Goal: Understand process/instructions

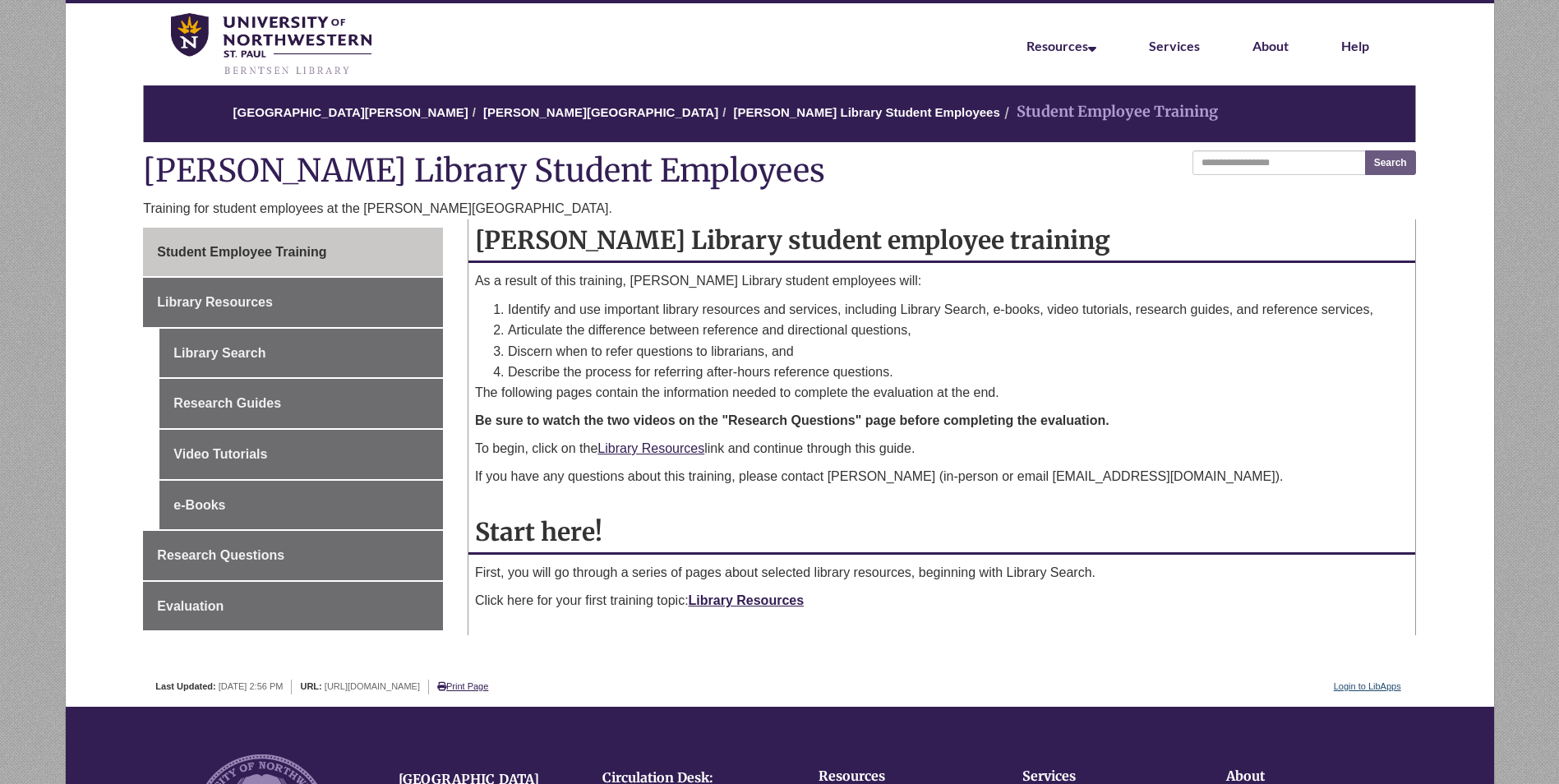
scroll to position [82, 0]
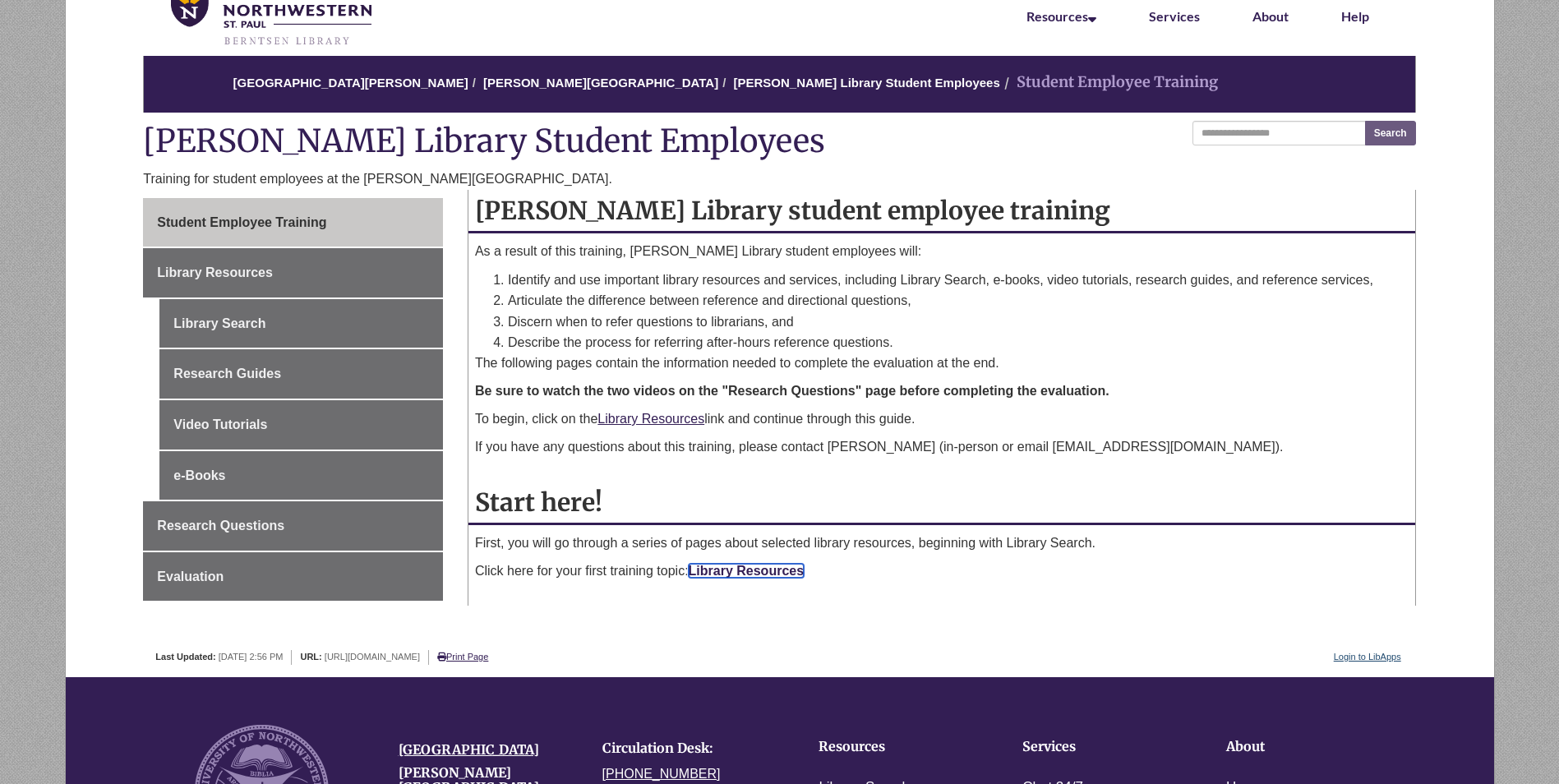
click at [749, 571] on link "Library Resources" at bounding box center [747, 570] width 116 height 14
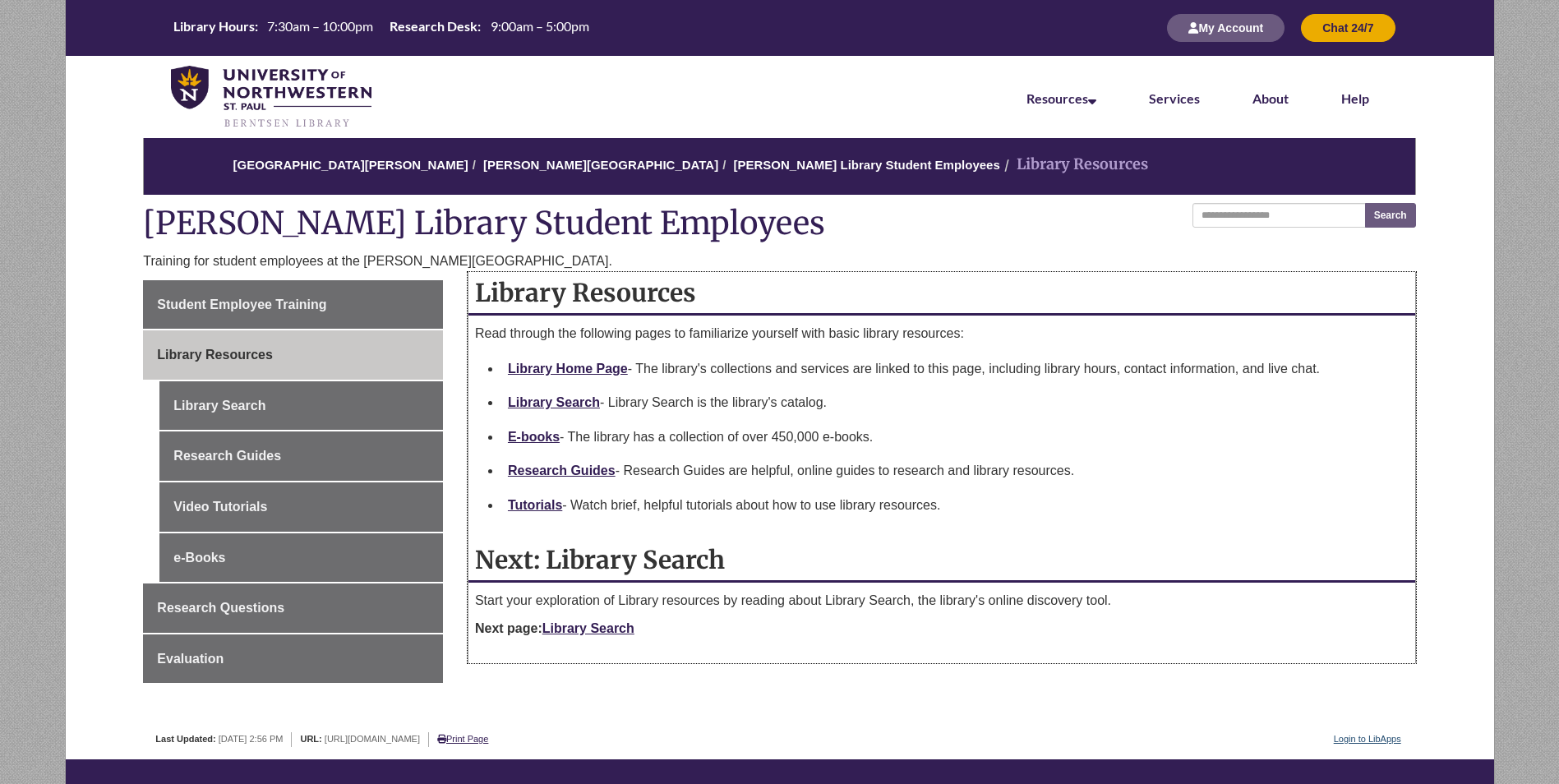
click at [588, 637] on p "Next page: Library Search" at bounding box center [942, 629] width 934 height 20
click at [589, 624] on link "Library Search" at bounding box center [588, 628] width 92 height 14
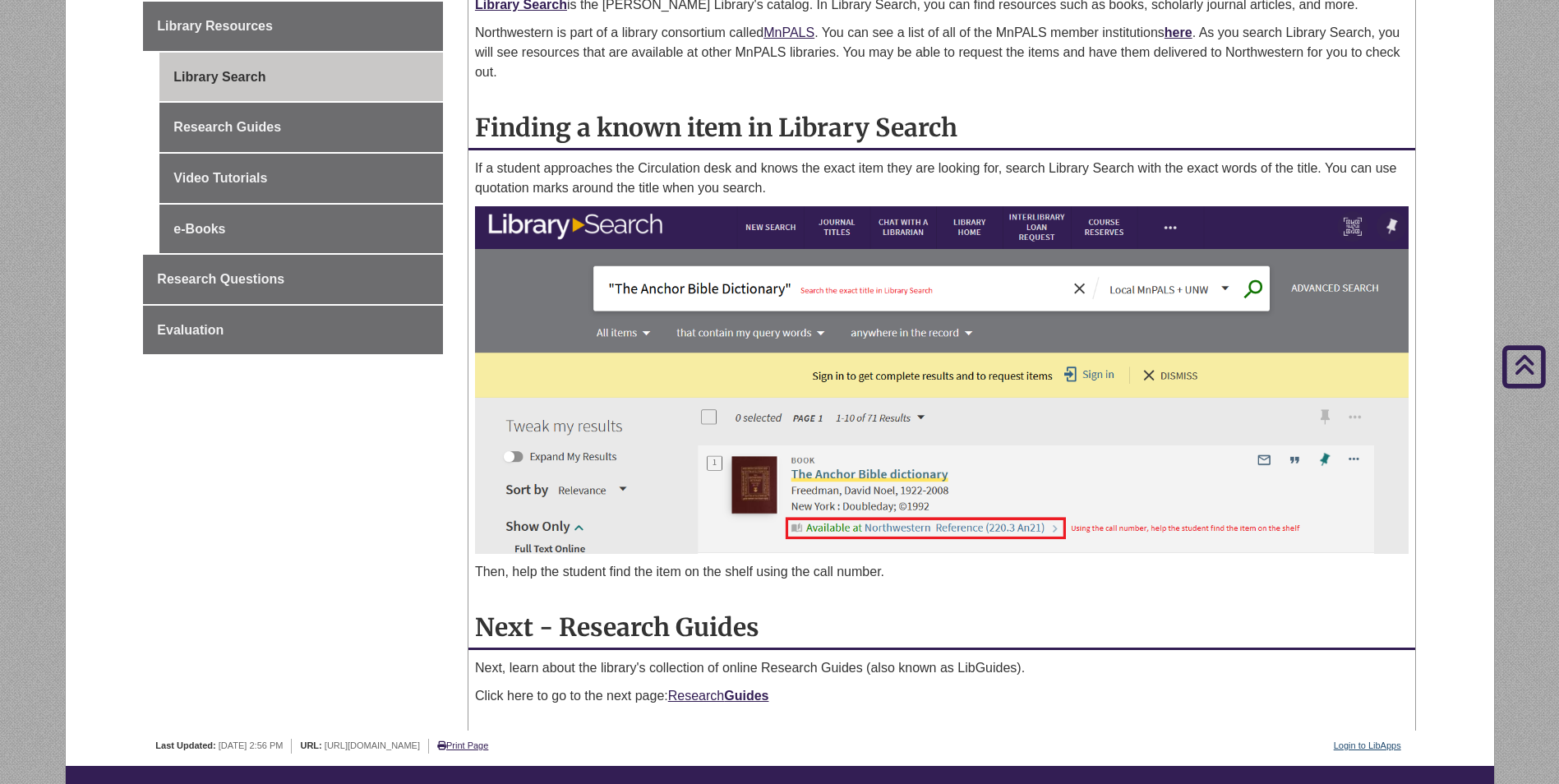
scroll to position [411, 0]
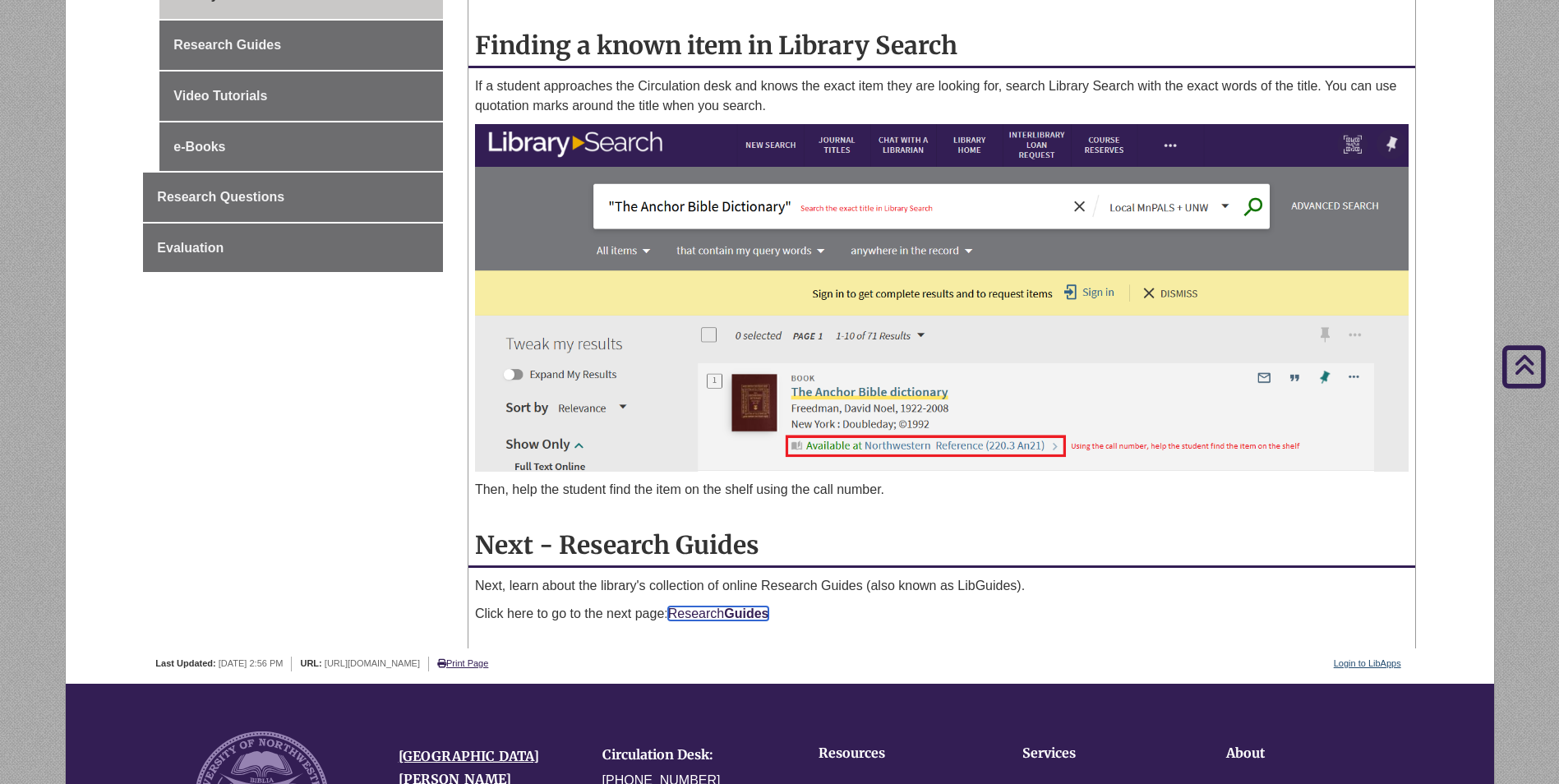
click at [697, 615] on link "Research Guides" at bounding box center [719, 613] width 102 height 14
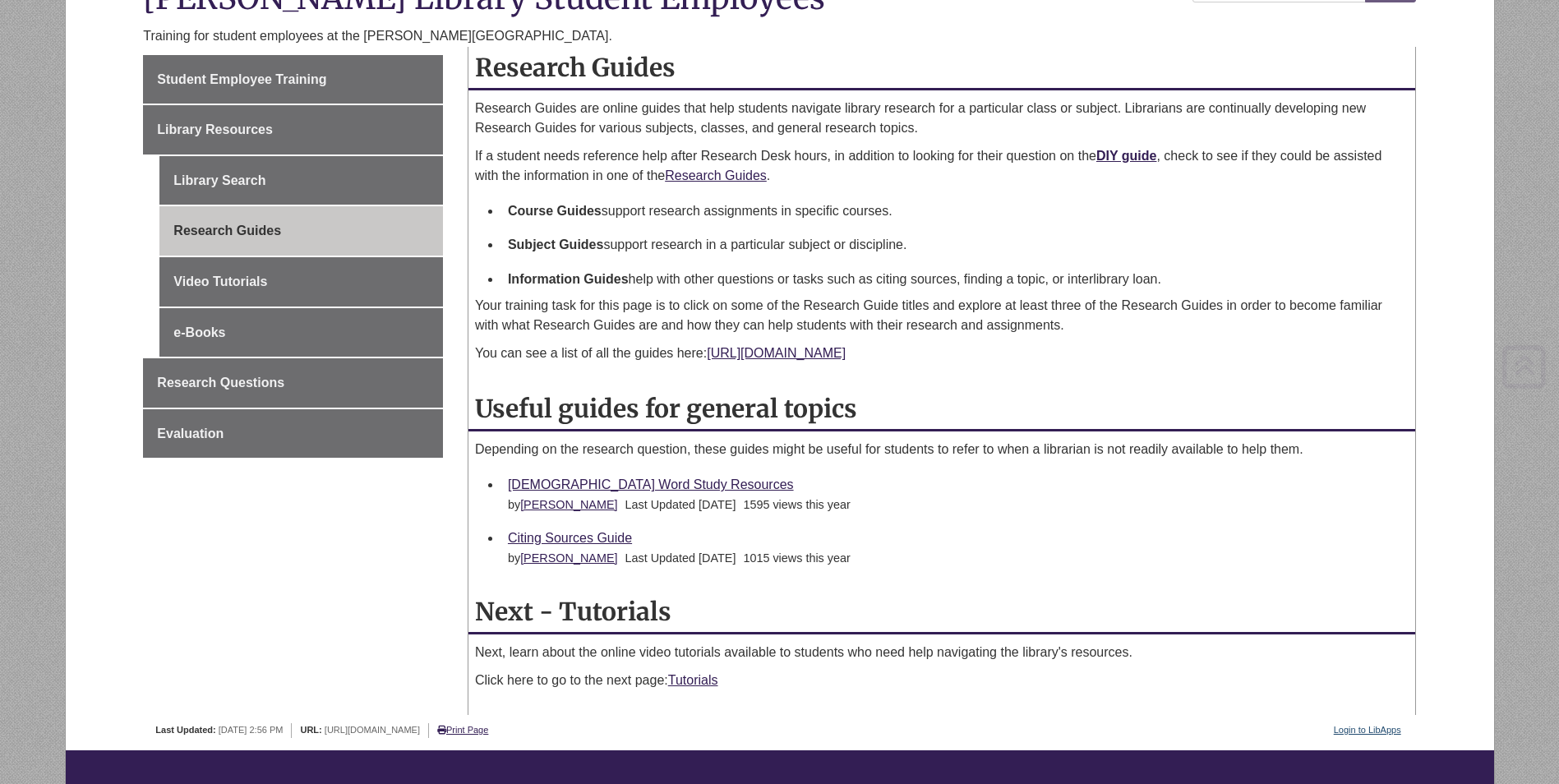
scroll to position [329, 0]
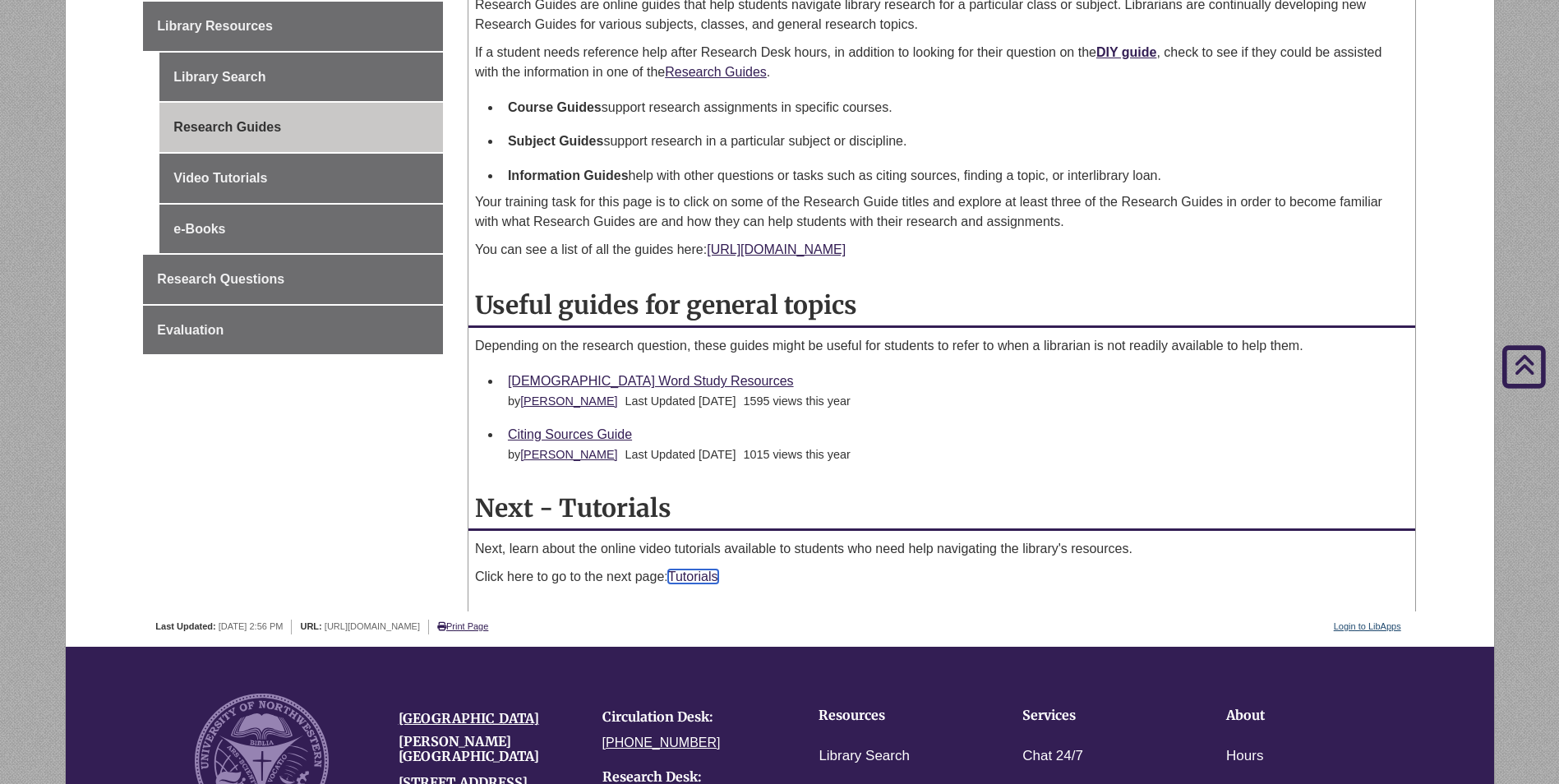
click at [684, 576] on link "Tutorials" at bounding box center [692, 576] width 50 height 14
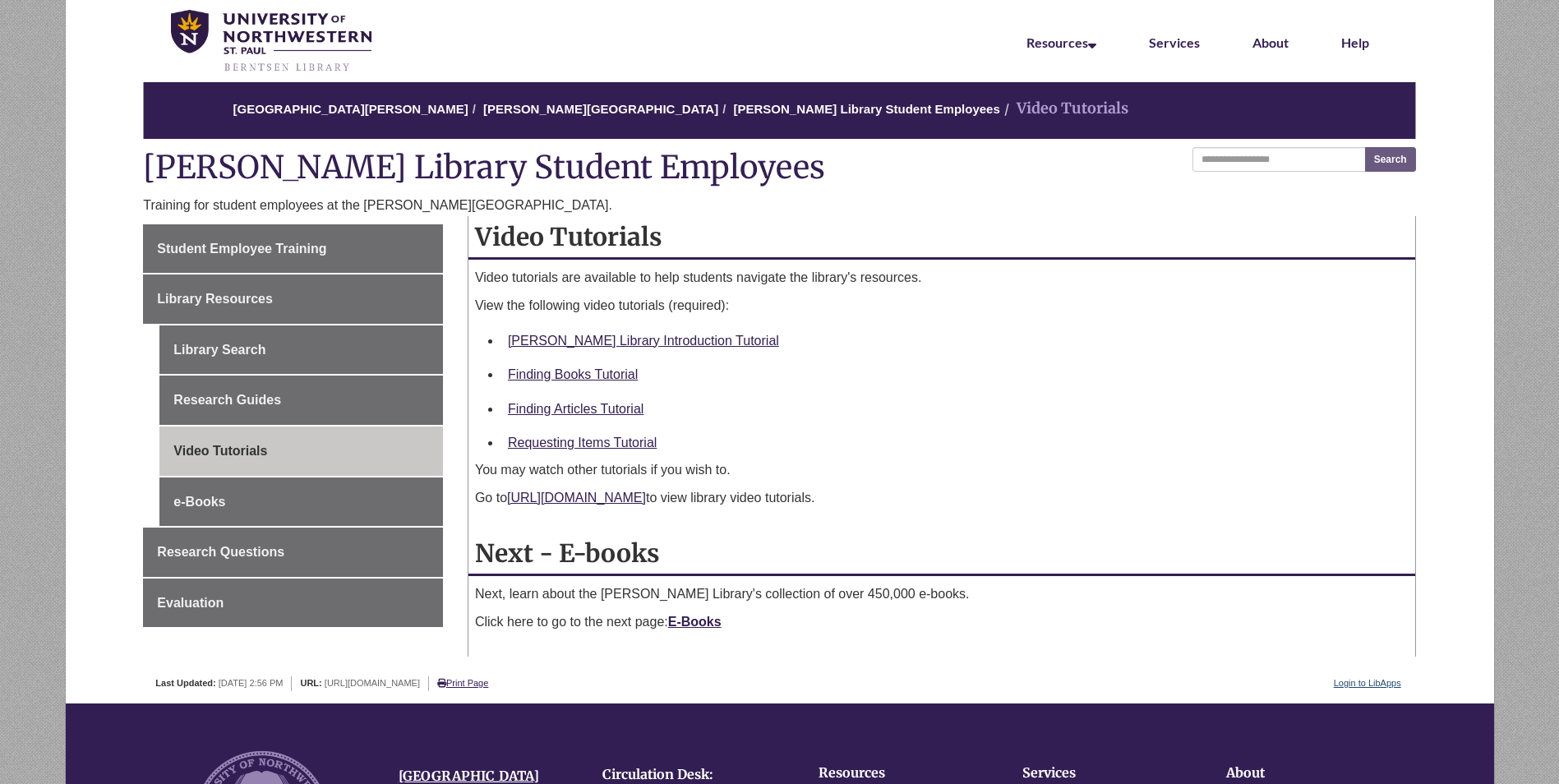
scroll to position [82, 0]
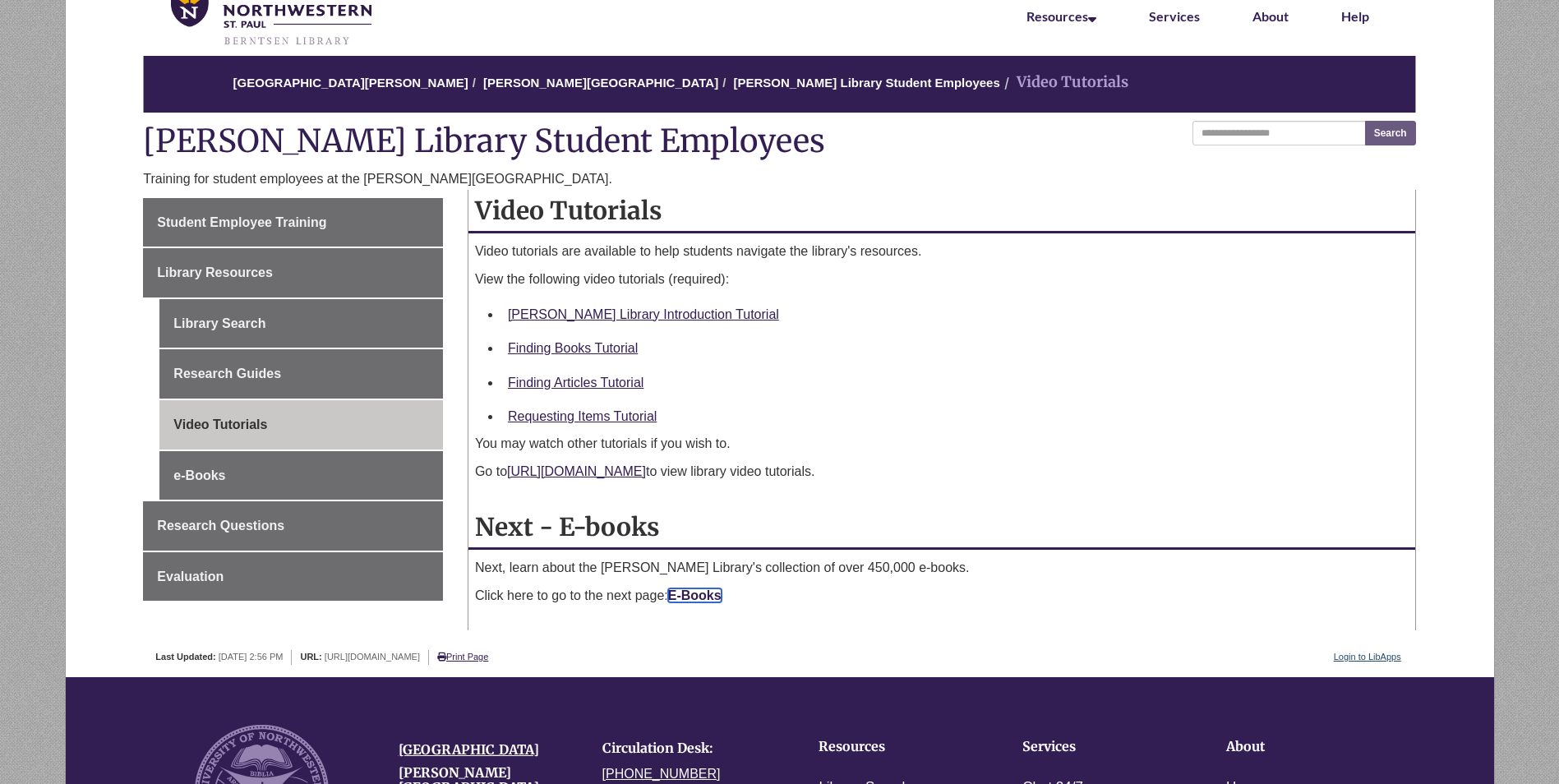
click at [681, 592] on strong "E-Books" at bounding box center [694, 595] width 53 height 14
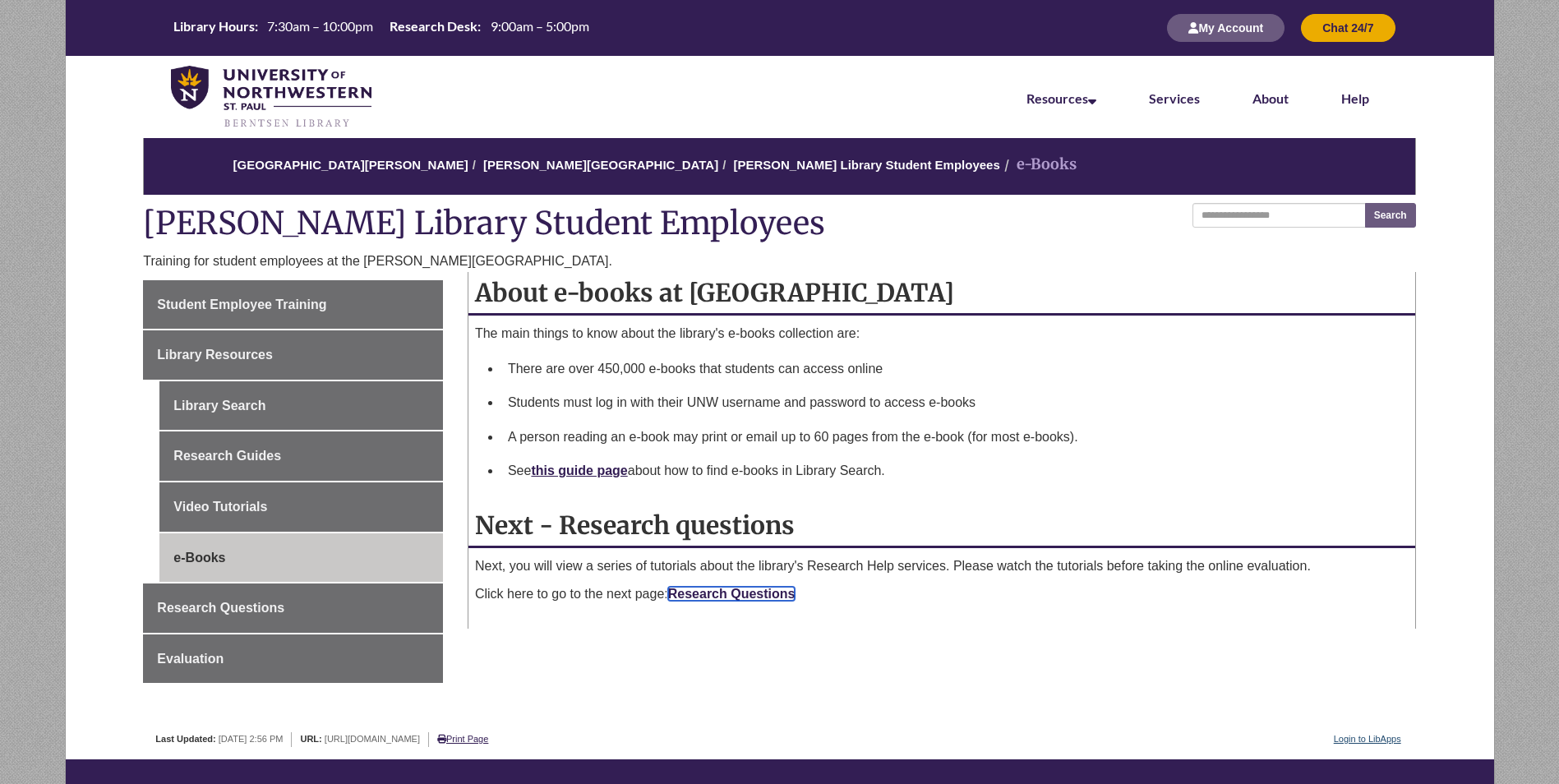
click at [724, 599] on link "Research Questions" at bounding box center [731, 593] width 128 height 14
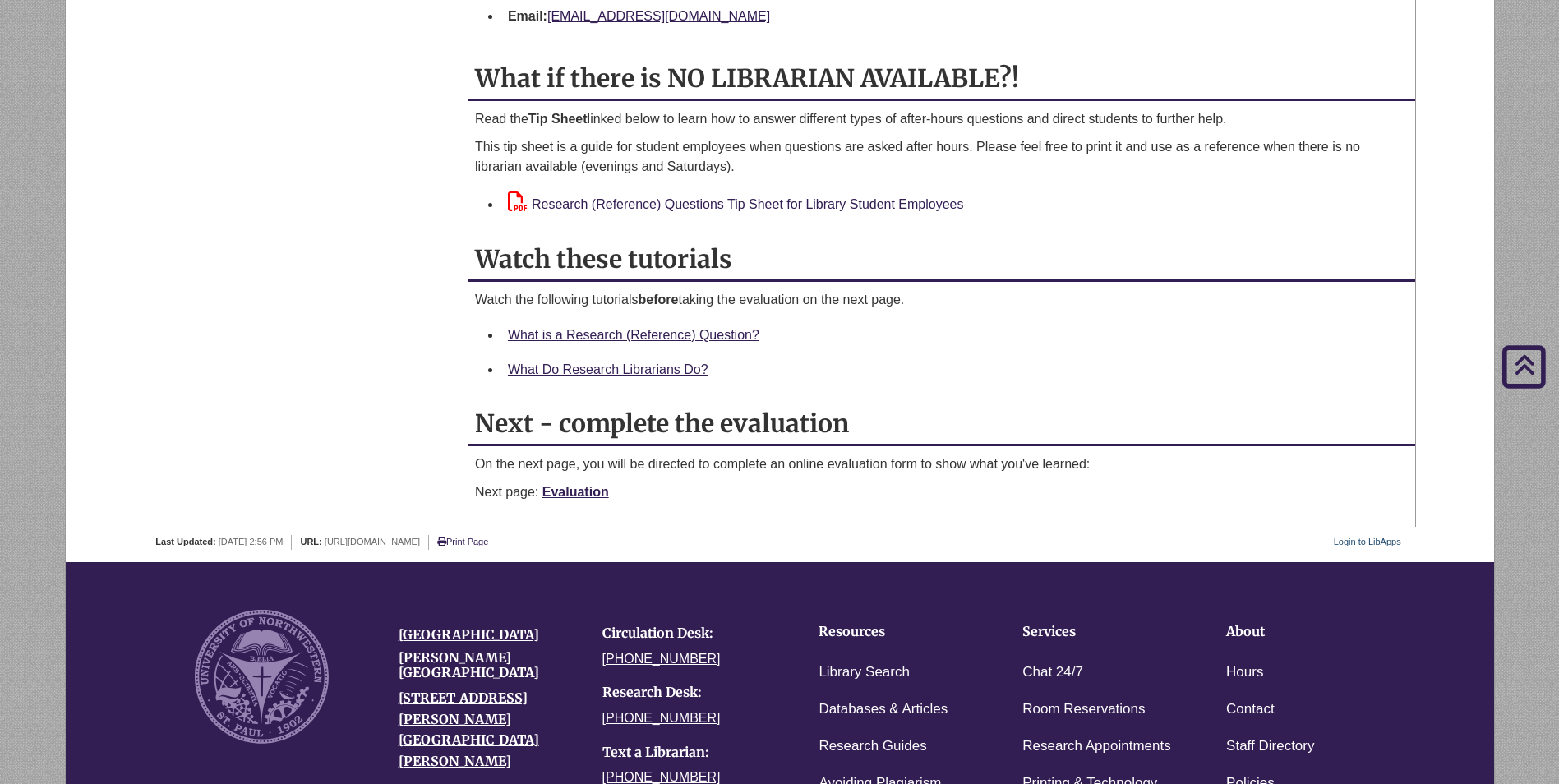
scroll to position [1726, 0]
click at [577, 494] on link "Evaluation" at bounding box center [575, 490] width 66 height 14
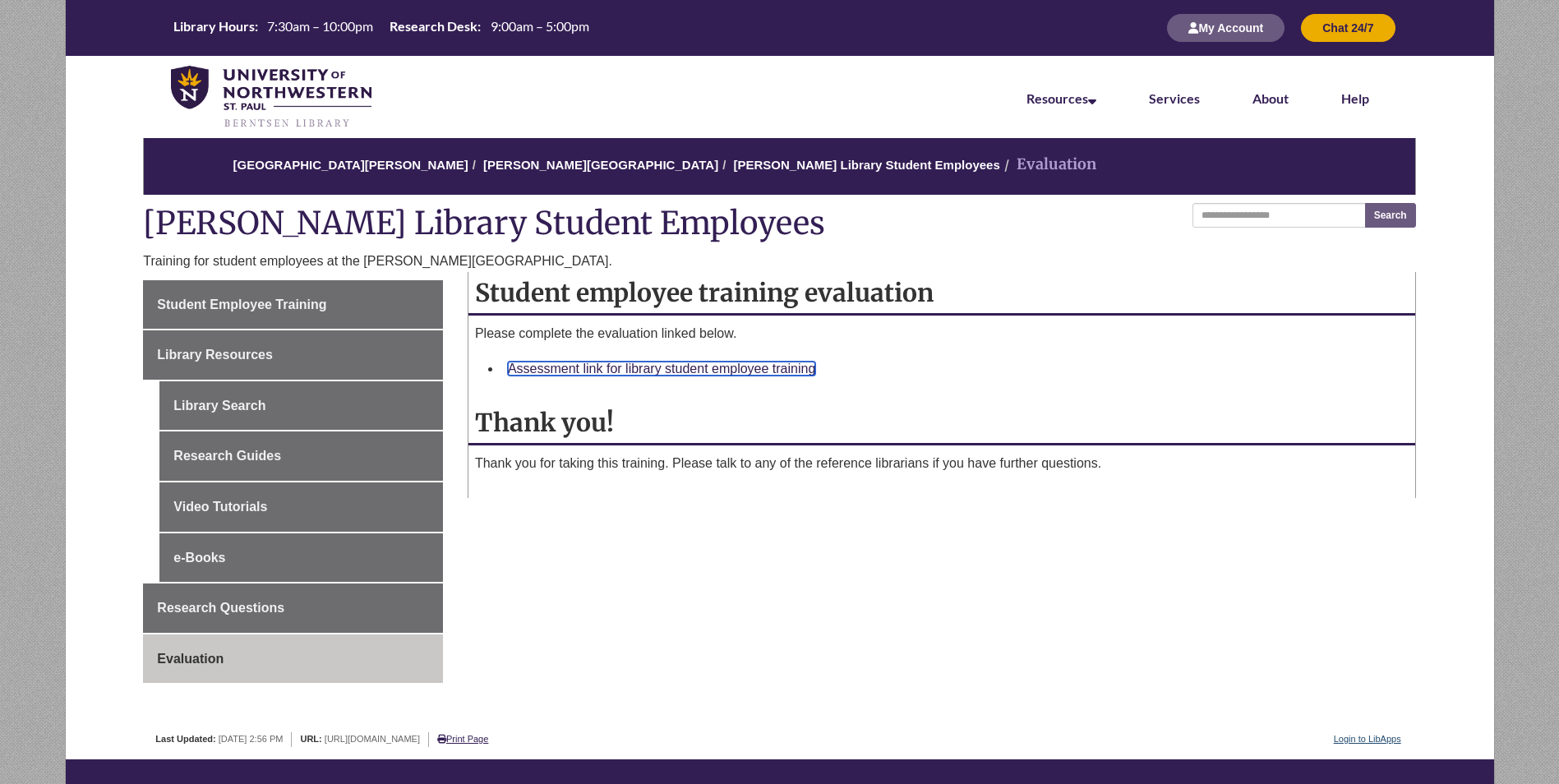
click at [631, 371] on link "Assessment link for library student employee training" at bounding box center [661, 368] width 307 height 14
